Goal: Task Accomplishment & Management: Use online tool/utility

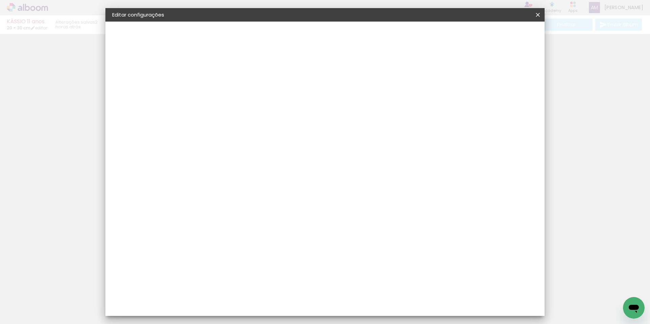
type input "20,3"
type input "61"
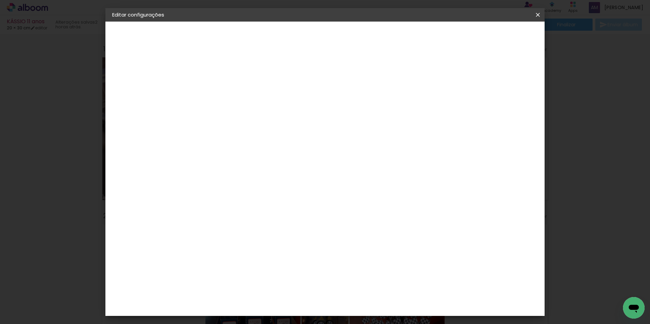
click at [577, 107] on iron-overlay-backdrop at bounding box center [325, 162] width 650 height 324
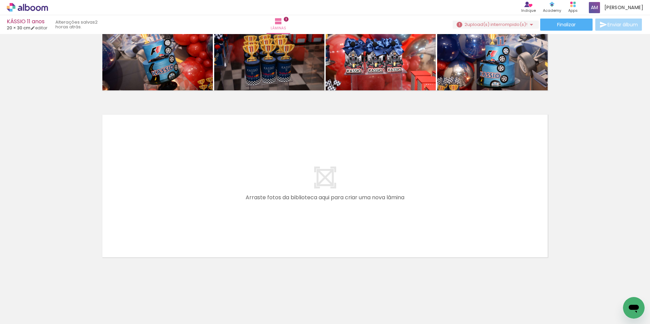
scroll to position [447, 0]
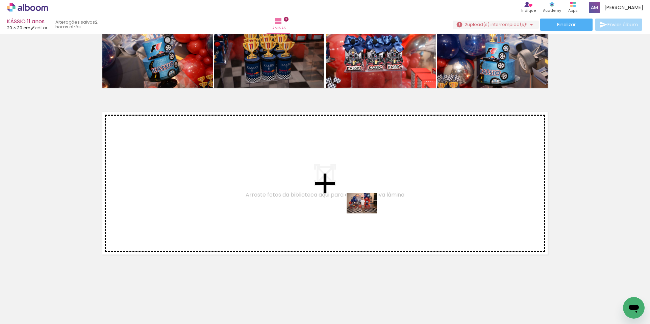
drag, startPoint x: 568, startPoint y: 309, endPoint x: 506, endPoint y: 278, distance: 69.0
click at [363, 215] on quentale-workspace at bounding box center [325, 162] width 650 height 324
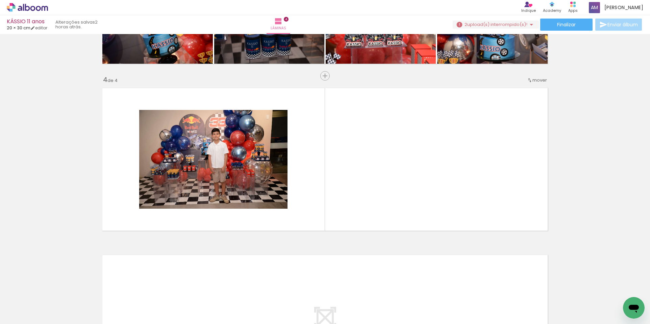
scroll to position [472, 0]
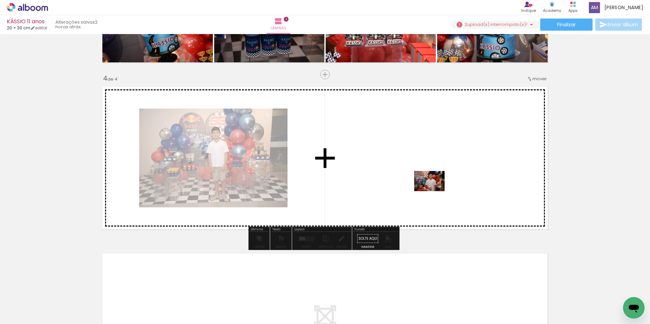
drag, startPoint x: 597, startPoint y: 305, endPoint x: 434, endPoint y: 191, distance: 197.9
click at [434, 191] on quentale-workspace at bounding box center [325, 162] width 650 height 324
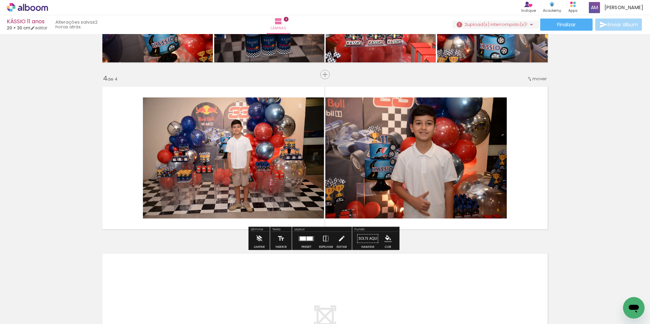
click at [307, 239] on div at bounding box center [310, 239] width 6 height 4
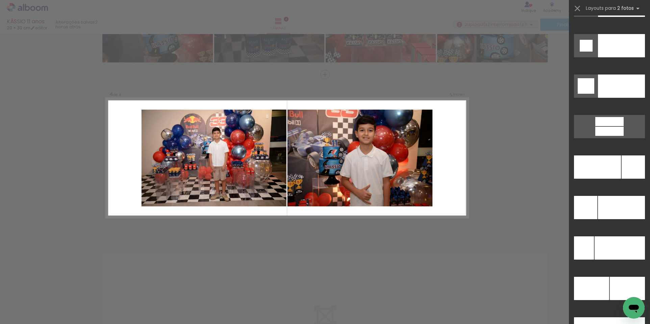
scroll to position [2971, 0]
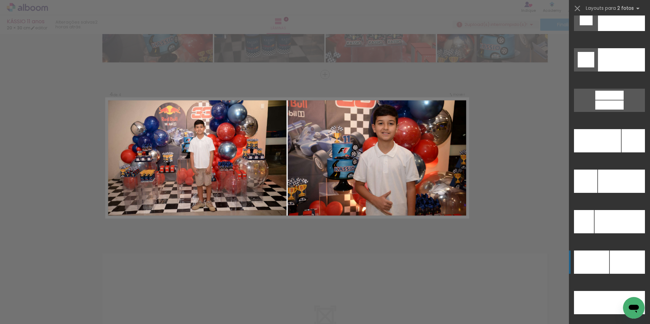
click at [631, 263] on div at bounding box center [626, 262] width 35 height 23
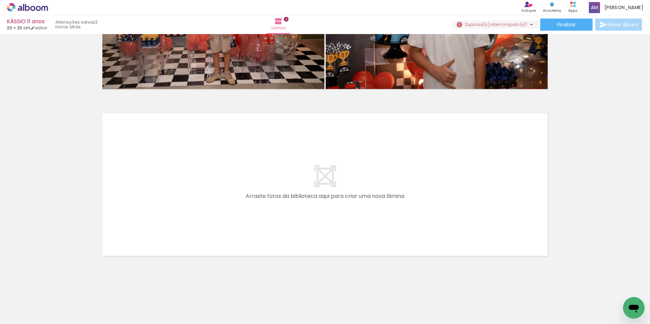
scroll to position [614, 0]
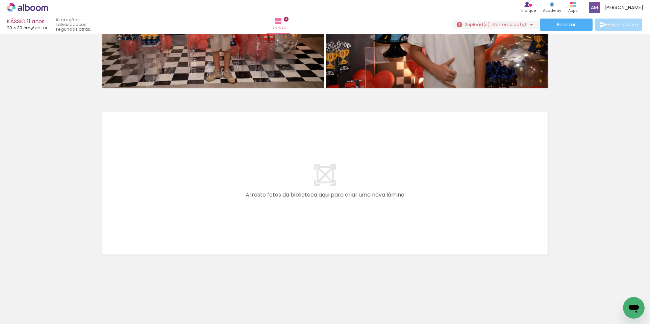
click at [601, 317] on quentale-thumb at bounding box center [597, 301] width 38 height 39
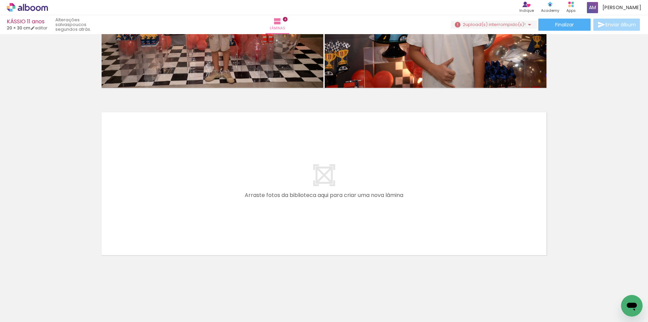
scroll to position [0, 515]
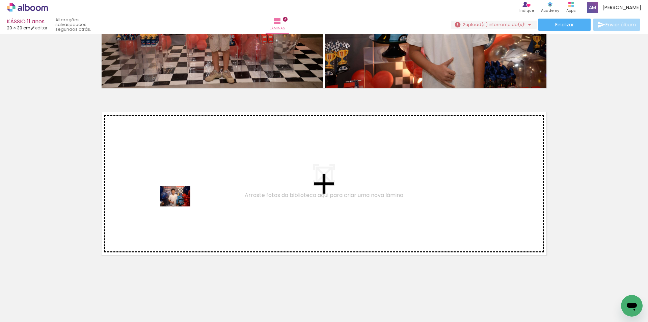
drag, startPoint x: 160, startPoint y: 305, endPoint x: 180, endPoint y: 206, distance: 100.3
click at [180, 206] on quentale-workspace at bounding box center [324, 161] width 648 height 322
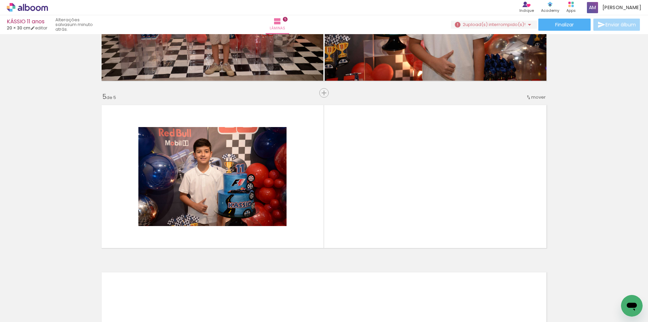
scroll to position [625, 0]
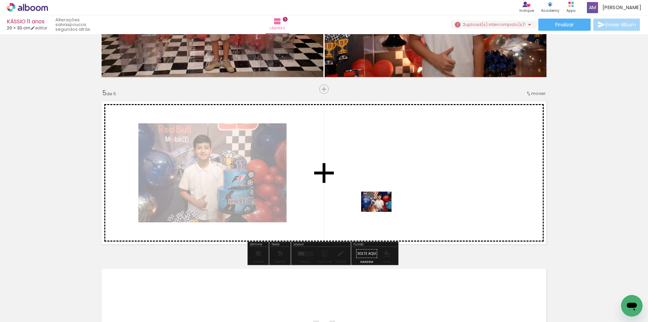
drag, startPoint x: 244, startPoint y: 306, endPoint x: 382, endPoint y: 212, distance: 166.5
click at [382, 212] on quentale-workspace at bounding box center [324, 161] width 648 height 322
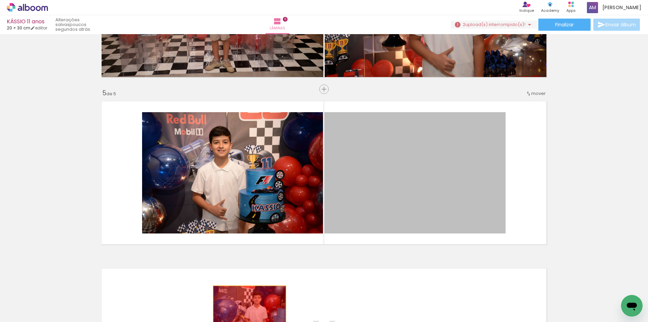
drag, startPoint x: 408, startPoint y: 199, endPoint x: 247, endPoint y: 310, distance: 195.5
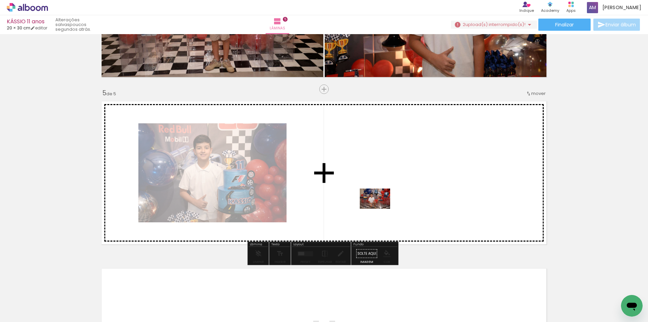
drag, startPoint x: 271, startPoint y: 309, endPoint x: 380, endPoint y: 208, distance: 148.4
click at [380, 208] on quentale-workspace at bounding box center [324, 161] width 648 height 322
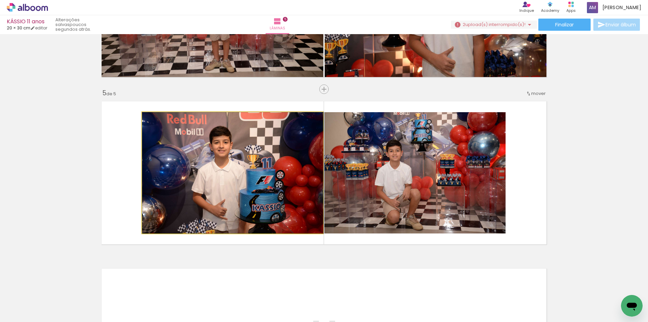
drag, startPoint x: 227, startPoint y: 197, endPoint x: 240, endPoint y: 191, distance: 14.2
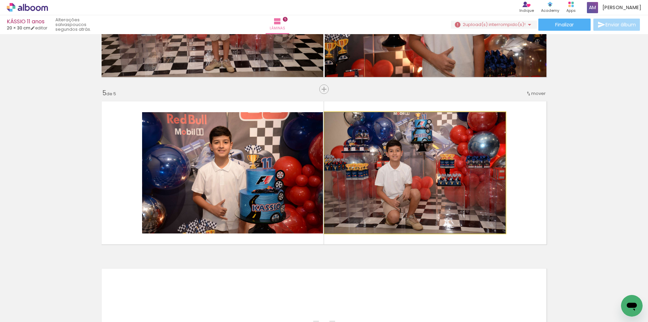
click at [419, 186] on quentale-photo at bounding box center [414, 172] width 181 height 121
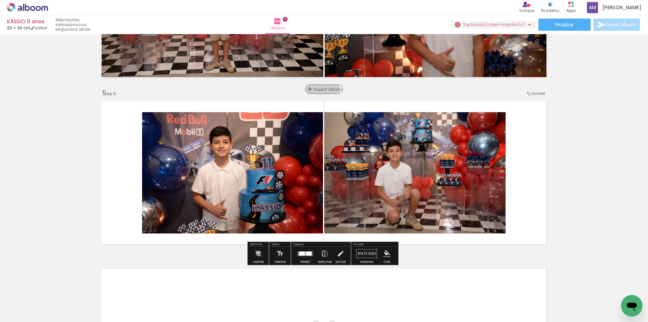
click at [320, 90] on span "Inserir lâmina" at bounding box center [327, 89] width 26 height 4
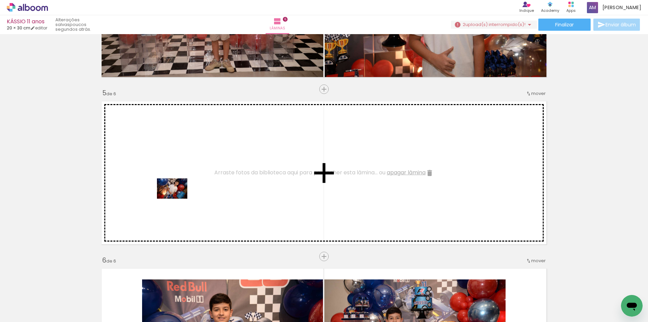
drag, startPoint x: 198, startPoint y: 297, endPoint x: 177, endPoint y: 198, distance: 101.1
click at [177, 198] on quentale-workspace at bounding box center [324, 161] width 648 height 322
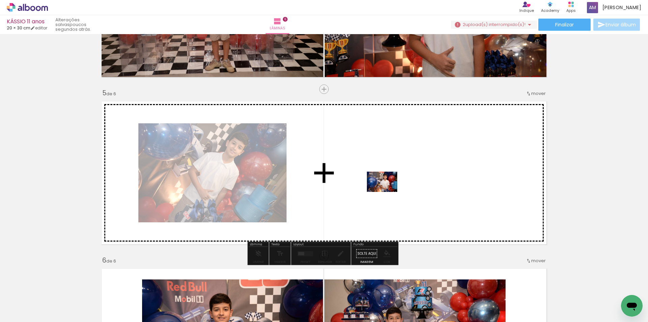
drag, startPoint x: 242, startPoint y: 305, endPoint x: 387, endPoint y: 192, distance: 184.0
click at [387, 192] on quentale-workspace at bounding box center [324, 161] width 648 height 322
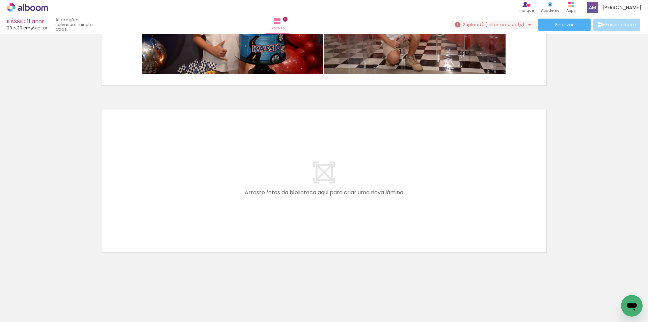
scroll to position [947, 0]
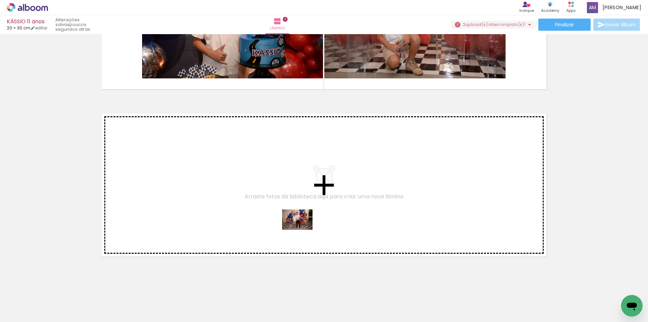
drag, startPoint x: 317, startPoint y: 302, endPoint x: 303, endPoint y: 230, distance: 73.7
click at [303, 230] on quentale-workspace at bounding box center [324, 161] width 648 height 322
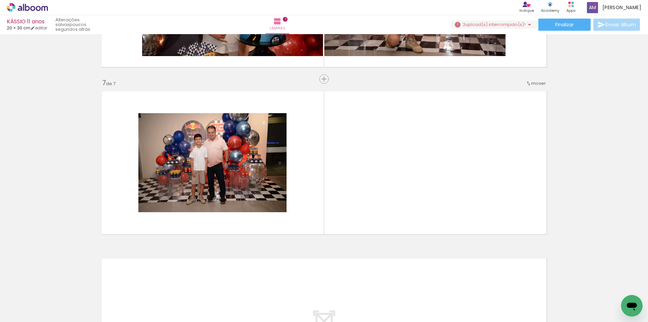
scroll to position [975, 0]
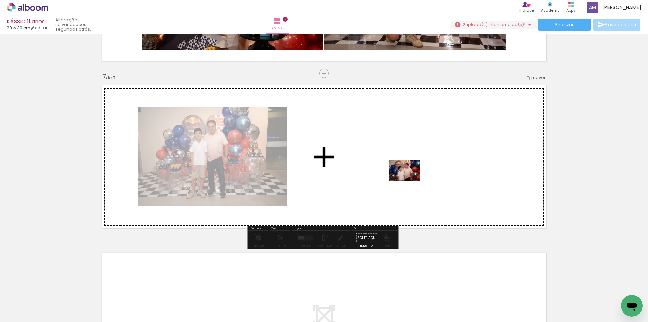
drag, startPoint x: 351, startPoint y: 304, endPoint x: 410, endPoint y: 181, distance: 136.5
click at [410, 181] on quentale-workspace at bounding box center [324, 161] width 648 height 322
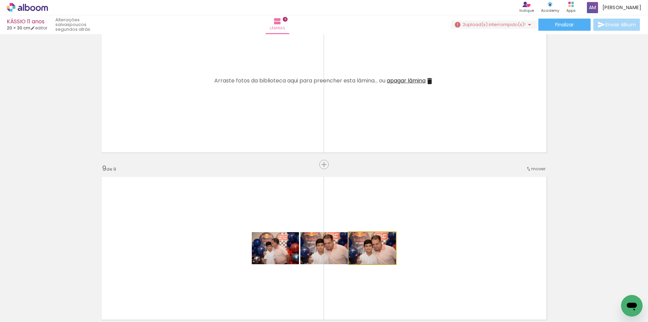
scroll to position [0, 515]
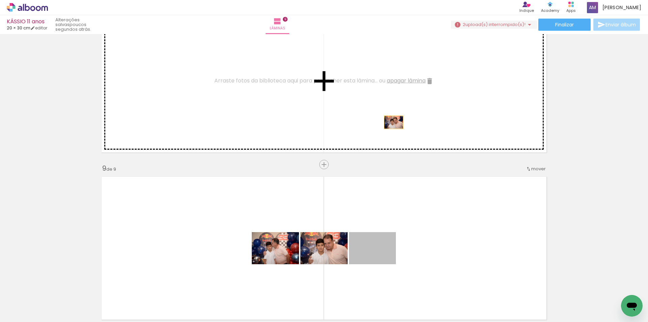
drag, startPoint x: 379, startPoint y: 257, endPoint x: 391, endPoint y: 122, distance: 135.3
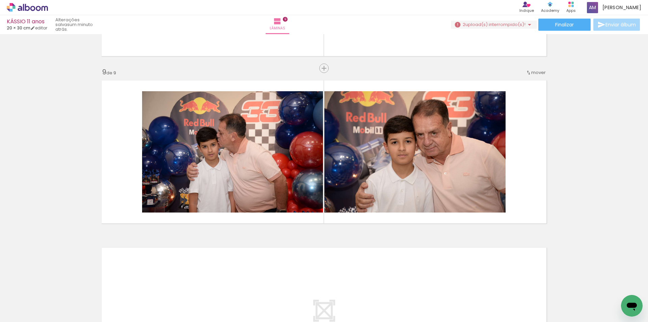
scroll to position [1284, 0]
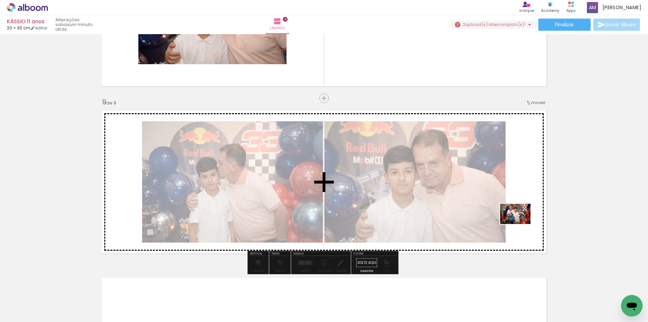
drag, startPoint x: 501, startPoint y: 303, endPoint x: 534, endPoint y: 292, distance: 34.9
click at [521, 225] on quentale-workspace at bounding box center [324, 161] width 648 height 322
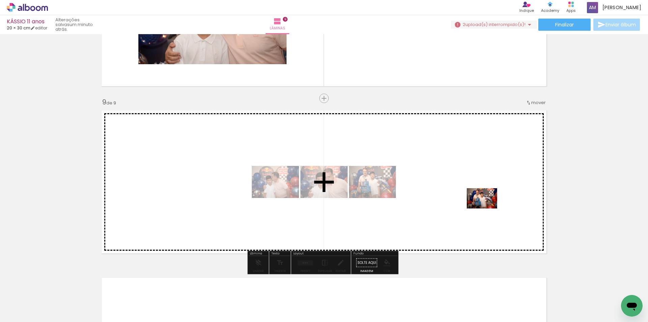
drag, startPoint x: 543, startPoint y: 300, endPoint x: 487, endPoint y: 208, distance: 107.6
click at [487, 208] on quentale-workspace at bounding box center [324, 161] width 648 height 322
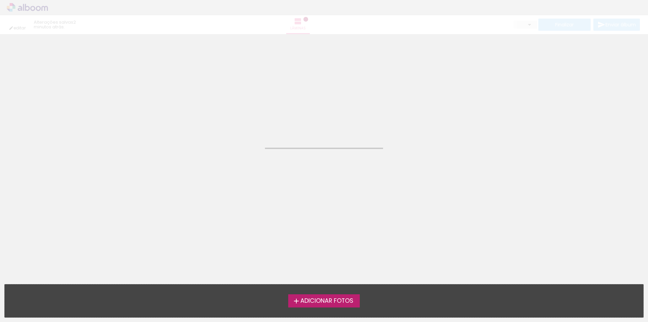
click at [333, 298] on span "Adicionar Fotos" at bounding box center [327, 301] width 53 height 6
click at [0, 0] on input "file" at bounding box center [0, 0] width 0 height 0
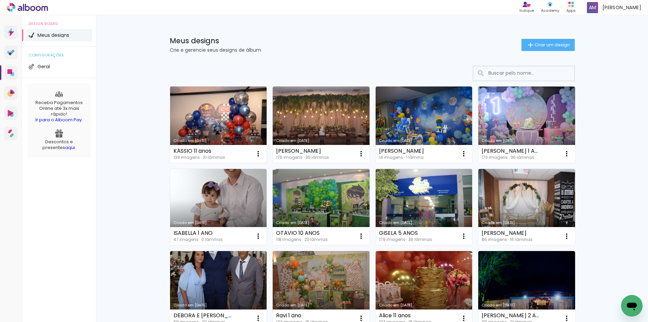
click at [222, 118] on link "Criado em [DATE]" at bounding box center [218, 124] width 97 height 76
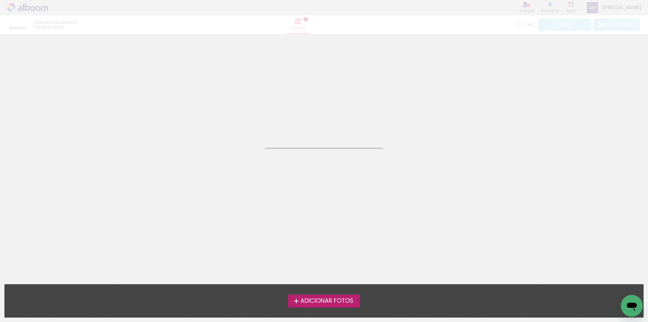
click at [222, 118] on neon-animated-pages "Confirmar Cancelar" at bounding box center [324, 178] width 648 height 288
